Goal: Information Seeking & Learning: Learn about a topic

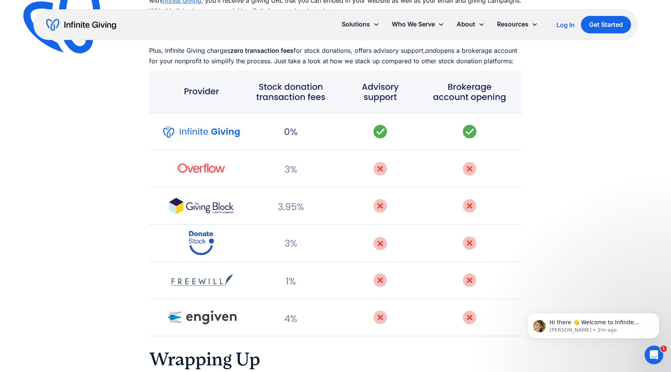
scroll to position [2415, 0]
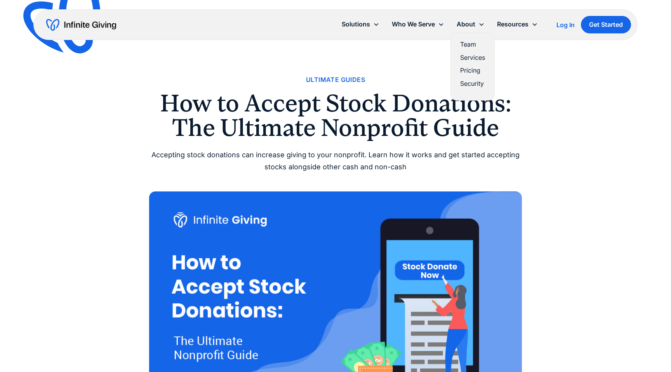
click at [472, 70] on link "Pricing" at bounding box center [472, 70] width 25 height 10
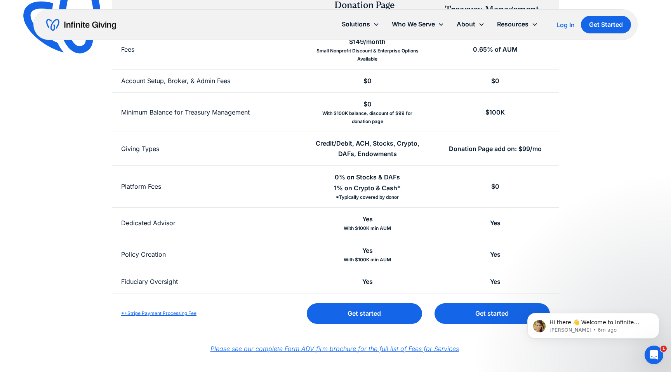
scroll to position [157, 0]
